Goal: Transaction & Acquisition: Book appointment/travel/reservation

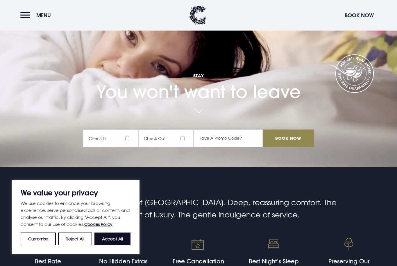
click at [117, 147] on span "Check In" at bounding box center [110, 137] width 55 height 17
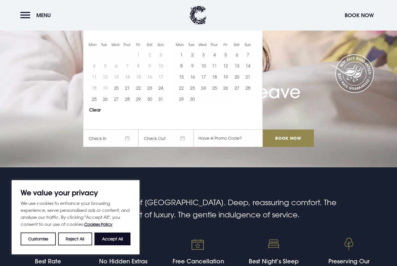
click at [252, 33] on button "Move forward to switch to the next month." at bounding box center [253, 27] width 11 height 11
click at [250, 33] on button "Move forward to switch to the next month." at bounding box center [253, 27] width 11 height 11
click at [251, 33] on button "Move forward to switch to the next month." at bounding box center [253, 27] width 11 height 11
click at [252, 33] on button "Move forward to switch to the next month." at bounding box center [253, 27] width 11 height 11
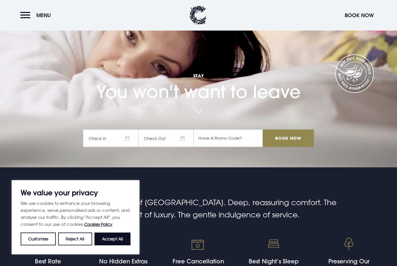
click at [123, 147] on span "Check In" at bounding box center [110, 137] width 55 height 17
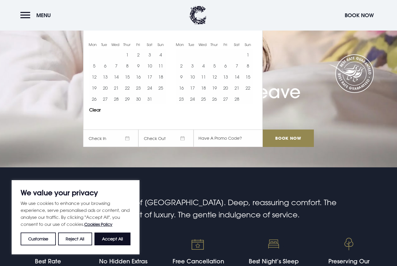
click at [250, 33] on button "Move forward to switch to the next month." at bounding box center [253, 27] width 11 height 11
click at [249, 33] on button "Move forward to switch to the next month." at bounding box center [253, 27] width 11 height 11
click at [254, 33] on button "Move forward to switch to the next month." at bounding box center [253, 27] width 11 height 11
click at [255, 33] on button "Move forward to switch to the next month." at bounding box center [253, 27] width 11 height 11
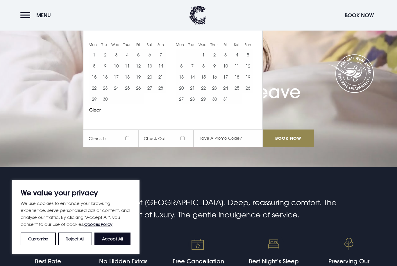
click at [257, 33] on button "Move forward to switch to the next month." at bounding box center [253, 27] width 11 height 11
click at [215, 82] on button "13" at bounding box center [214, 76] width 11 height 11
click at [234, 82] on button "15" at bounding box center [236, 76] width 11 height 11
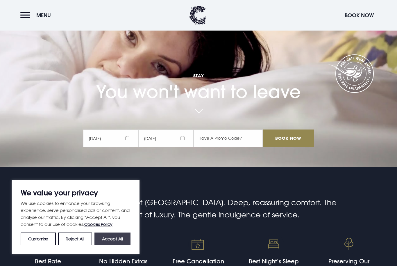
click at [115, 245] on button "Accept All" at bounding box center [112, 238] width 36 height 13
checkbox input "true"
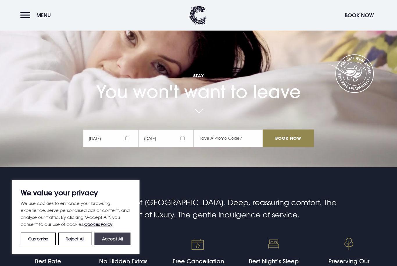
checkbox input "true"
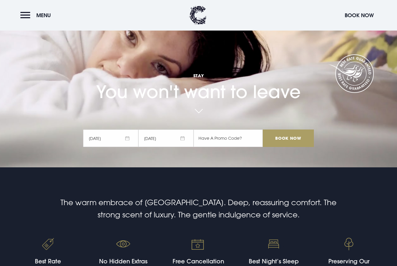
click at [288, 147] on input "Book Now" at bounding box center [288, 137] width 51 height 17
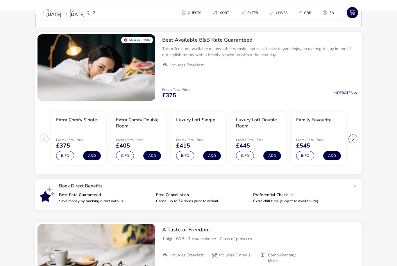
scroll to position [47, 0]
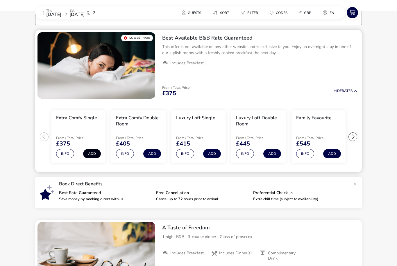
click at [90, 153] on button "Add" at bounding box center [92, 153] width 18 height 9
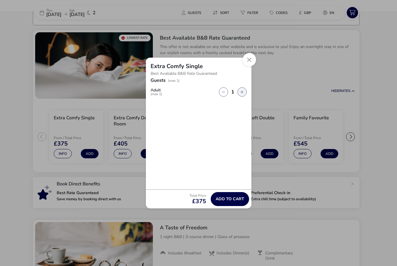
click at [243, 90] on icon "button" at bounding box center [241, 92] width 3 height 4
click at [242, 91] on icon "button" at bounding box center [241, 92] width 3 height 4
click at [243, 90] on icon "button" at bounding box center [241, 92] width 3 height 4
click at [244, 91] on button "button" at bounding box center [241, 91] width 9 height 9
click at [253, 54] on button "Close" at bounding box center [249, 59] width 13 height 13
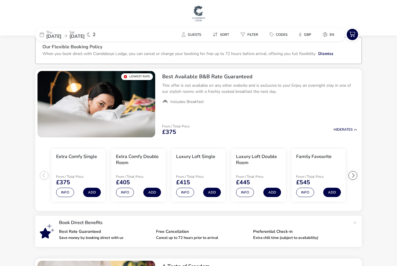
scroll to position [0, 0]
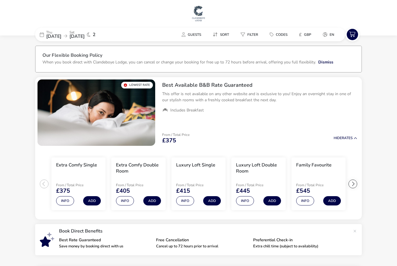
click at [142, 168] on h3 "Extra Comfy Double Room" at bounding box center [138, 168] width 45 height 12
click at [130, 166] on h3 "Extra Comfy Double Room" at bounding box center [138, 168] width 45 height 12
click at [156, 199] on button "Add" at bounding box center [152, 200] width 18 height 9
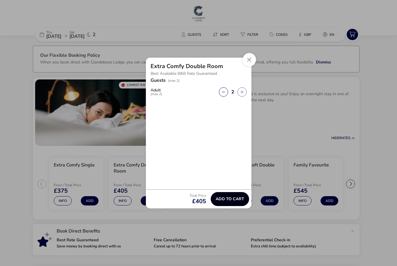
click at [233, 195] on button "Add to cart" at bounding box center [230, 199] width 38 height 14
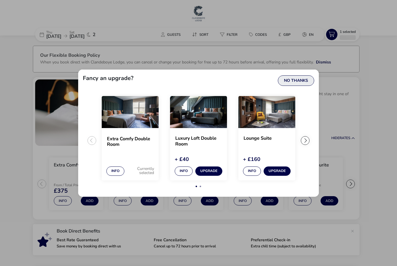
click at [295, 78] on button "No Thanks" at bounding box center [296, 80] width 36 height 10
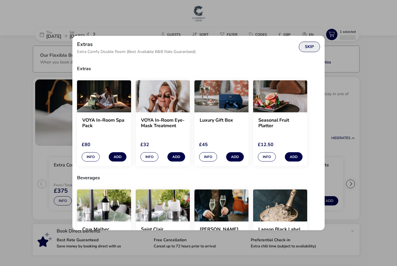
click at [312, 42] on button "Skip" at bounding box center [309, 47] width 21 height 10
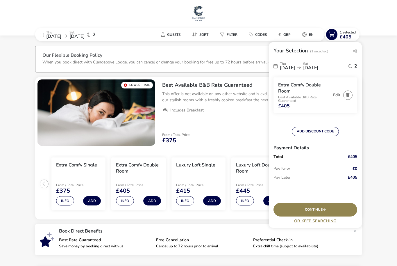
click at [351, 66] on icon at bounding box center [350, 66] width 3 height 5
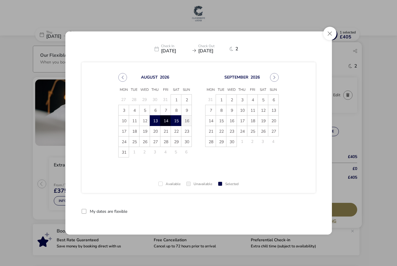
click at [185, 117] on span "16" at bounding box center [187, 121] width 10 height 10
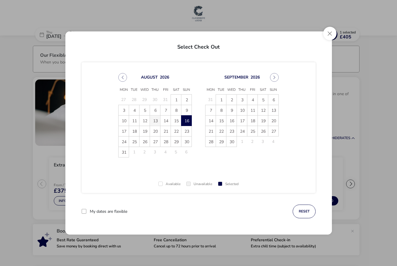
click at [152, 118] on span "13" at bounding box center [155, 121] width 10 height 10
click at [184, 121] on span "16" at bounding box center [187, 121] width 10 height 10
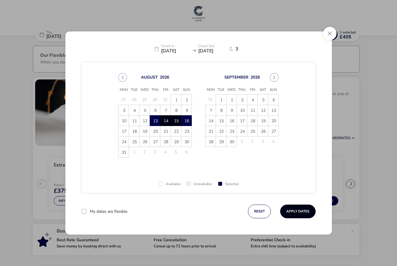
click at [298, 210] on button "Apply Dates" at bounding box center [297, 211] width 35 height 14
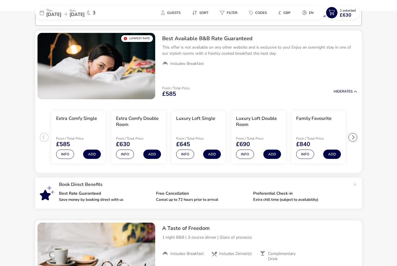
scroll to position [47, 0]
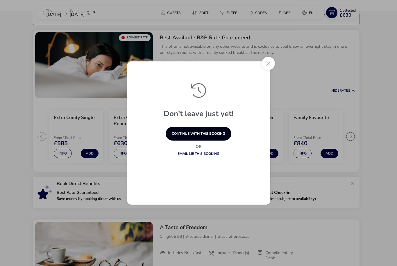
click at [201, 131] on button "continue with this booking" at bounding box center [199, 134] width 66 height 14
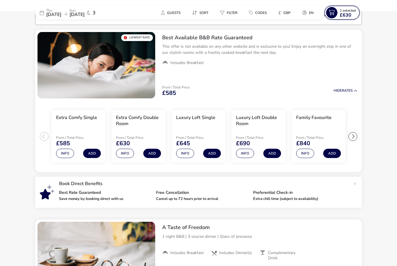
click at [346, 6] on button "1 Selected £630" at bounding box center [342, 13] width 35 height 14
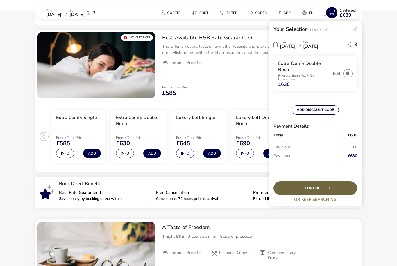
click at [335, 183] on div "Continue" at bounding box center [316, 188] width 84 height 14
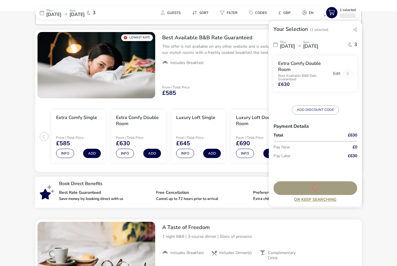
scroll to position [15, 0]
